Goal: Task Accomplishment & Management: Use online tool/utility

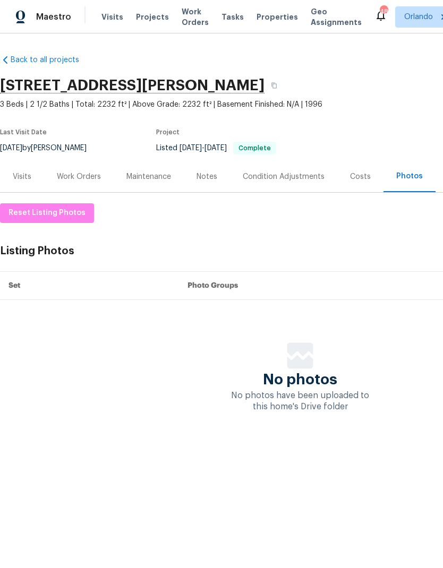
click at [91, 175] on div "Work Orders" at bounding box center [79, 176] width 44 height 11
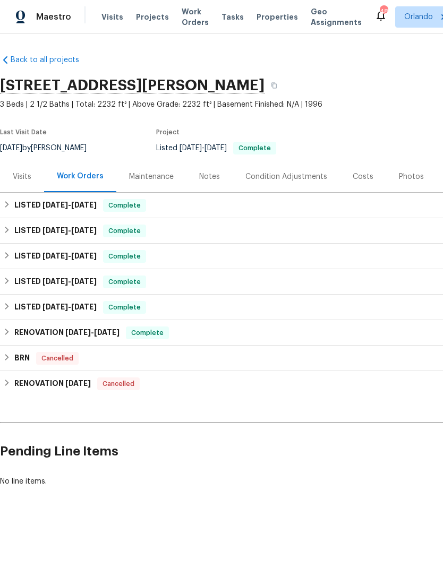
click at [399, 181] on div "Photos" at bounding box center [411, 176] width 25 height 11
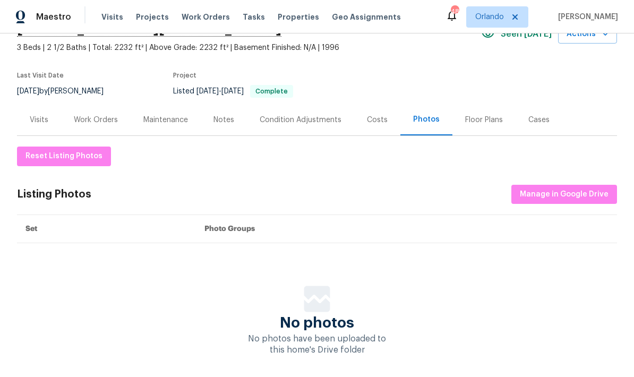
scroll to position [56, 0]
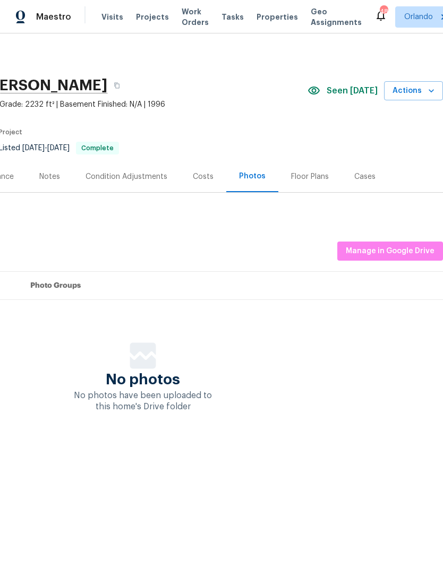
scroll to position [0, 157]
click at [413, 237] on div "Reset Listing Photos Listing Photos Manage in Google Drive Set Photo Groups No …" at bounding box center [143, 307] width 600 height 209
click at [406, 255] on span "Manage in Google Drive" at bounding box center [389, 251] width 89 height 13
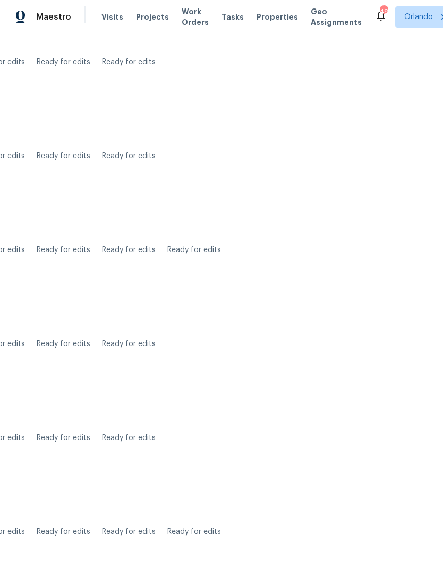
scroll to position [3322, 83]
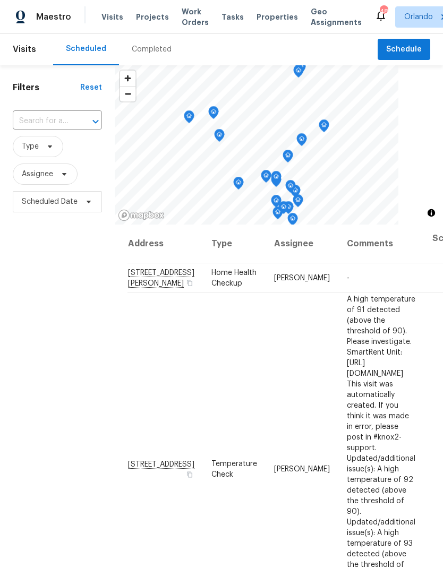
click at [148, 19] on span "Projects" at bounding box center [152, 17] width 33 height 11
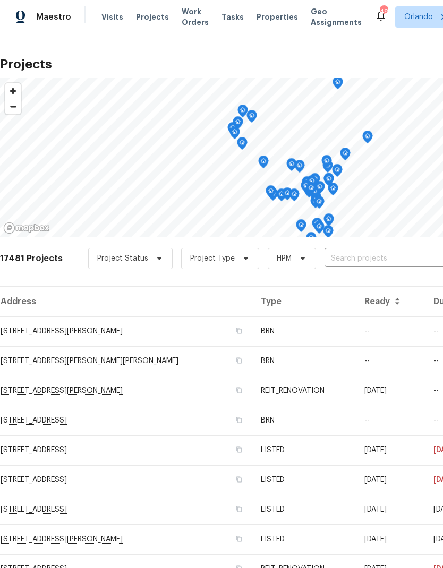
click at [369, 257] on input "text" at bounding box center [385, 258] width 122 height 16
type input "9948"
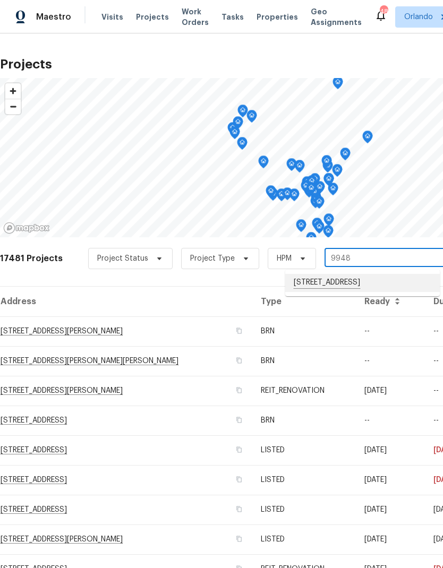
click at [365, 283] on li "[STREET_ADDRESS]" at bounding box center [362, 283] width 154 height 18
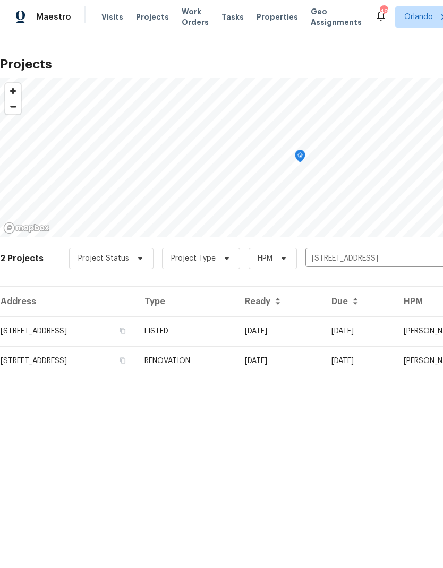
click at [236, 330] on td "LISTED" at bounding box center [186, 331] width 100 height 30
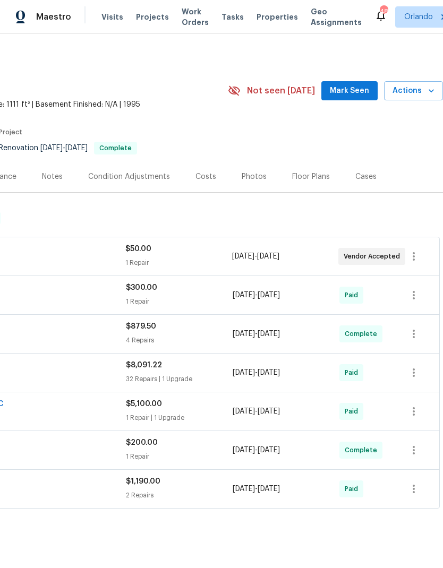
scroll to position [0, 157]
click at [427, 93] on icon "button" at bounding box center [431, 90] width 11 height 11
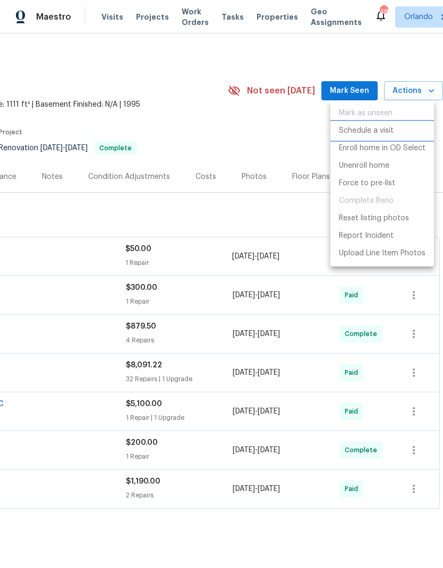
click at [377, 131] on p "Schedule a visit" at bounding box center [366, 130] width 55 height 11
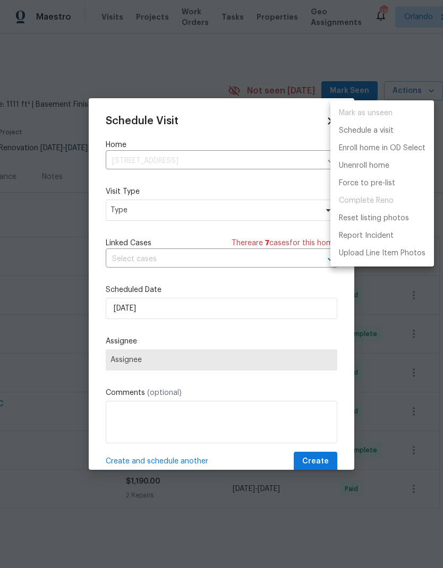
click at [253, 213] on div at bounding box center [221, 284] width 443 height 568
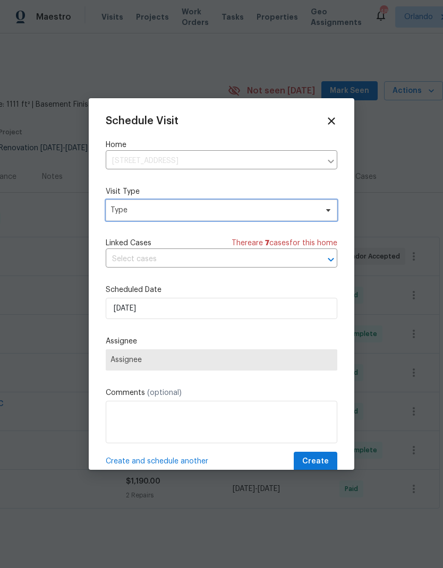
click at [314, 209] on span "Type" at bounding box center [213, 210] width 206 height 11
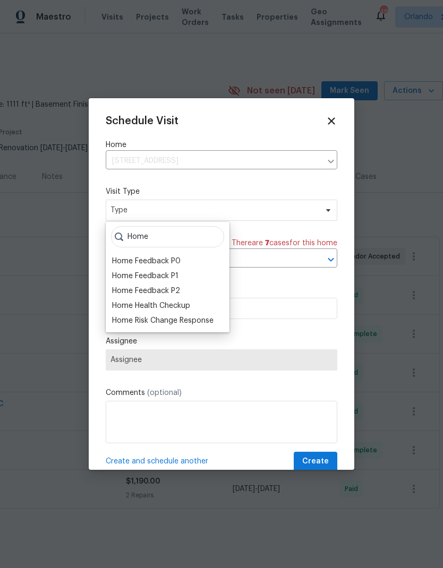
type input "Home"
click at [189, 306] on div "Home Health Checkup" at bounding box center [151, 305] width 78 height 11
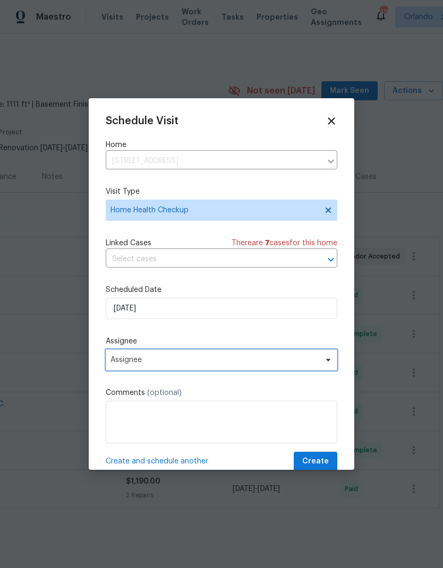
click at [322, 361] on span at bounding box center [326, 360] width 12 height 8
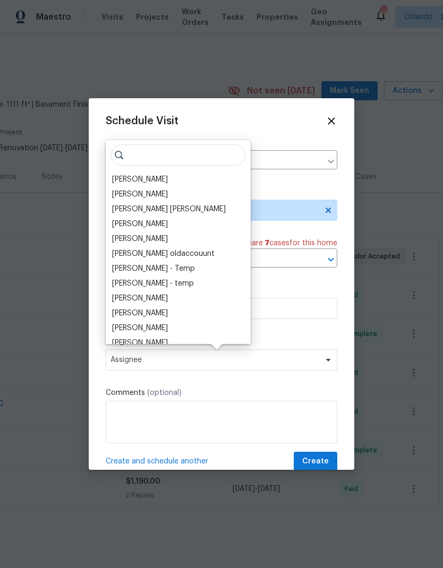
click at [157, 179] on div "[PERSON_NAME]" at bounding box center [140, 179] width 56 height 11
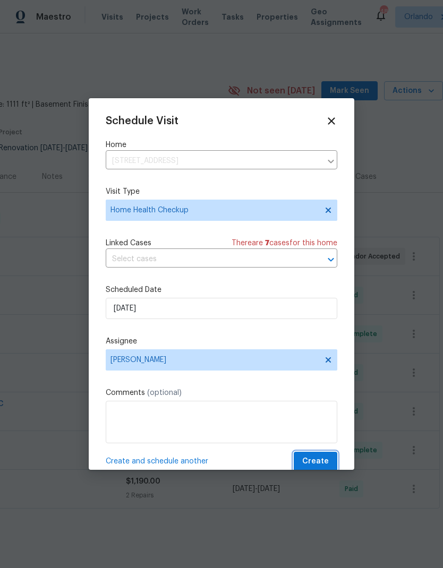
click at [322, 468] on span "Create" at bounding box center [315, 461] width 27 height 13
